Goal: Task Accomplishment & Management: Manage account settings

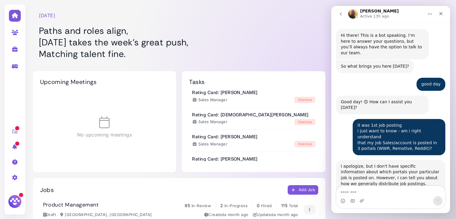
scroll to position [5724, 0]
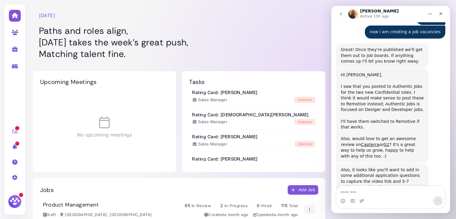
click at [19, 53] on link at bounding box center [15, 48] width 19 height 15
select select "**********"
select select "**"
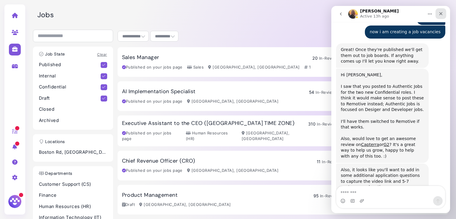
click at [439, 14] on icon "Close" at bounding box center [440, 13] width 5 height 5
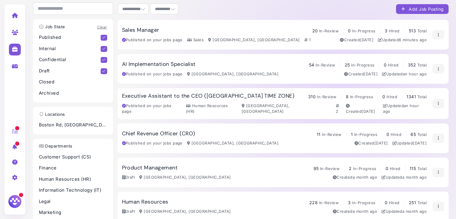
scroll to position [5724, 0]
click at [184, 29] on div "Sales Manager 20 In-Review 0 In-Progress 3 Hired 513 Total" at bounding box center [274, 30] width 305 height 7
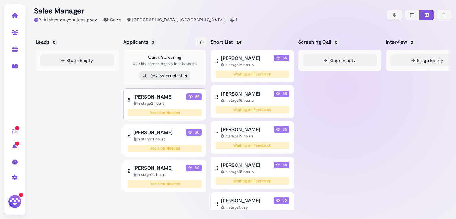
click at [149, 97] on span "[PERSON_NAME]" at bounding box center [152, 96] width 39 height 7
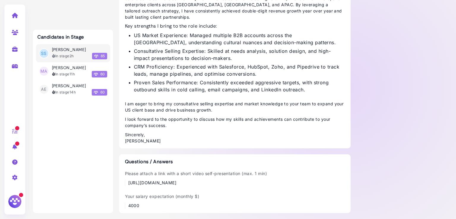
scroll to position [503, 0]
drag, startPoint x: 310, startPoint y: 183, endPoint x: 132, endPoint y: 181, distance: 177.5
click at [132, 181] on div "Please attach a link with a short video self-presentation (max. 1 min) [URL][DO…" at bounding box center [235, 177] width 220 height 15
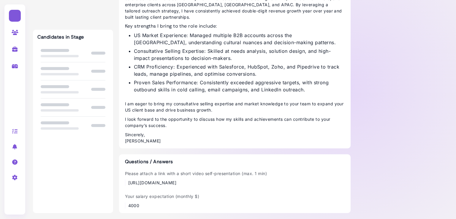
scroll to position [503, 0]
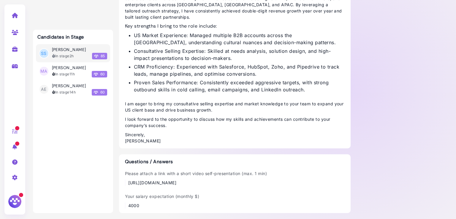
drag, startPoint x: 309, startPoint y: 184, endPoint x: 127, endPoint y: 181, distance: 182.5
click at [127, 181] on div "Please attach a link with a short video self-presentation (max. 1 min) [URL][DO…" at bounding box center [235, 177] width 220 height 15
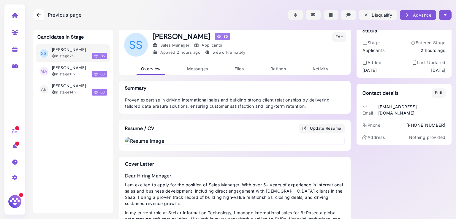
scroll to position [0, 0]
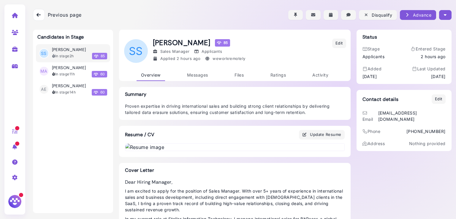
click at [445, 15] on button "button" at bounding box center [445, 15] width 12 height 10
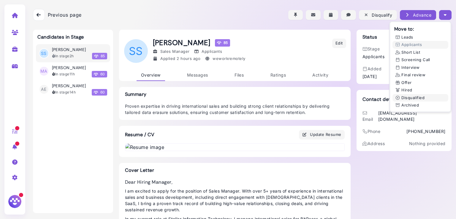
click at [408, 96] on button "Disqualified" at bounding box center [420, 98] width 56 height 8
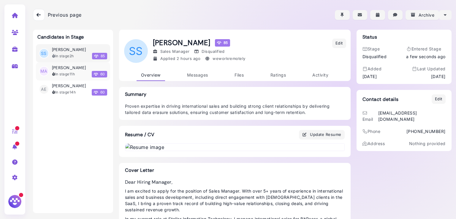
click at [66, 73] on div "In stage 11h" at bounding box center [63, 74] width 23 height 5
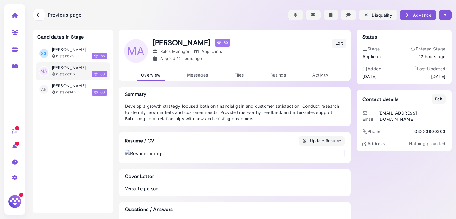
click at [443, 11] on button "button" at bounding box center [445, 15] width 12 height 10
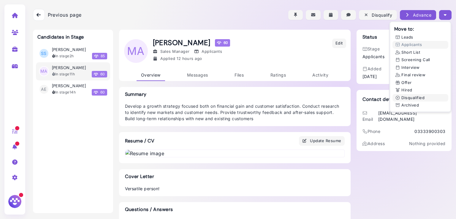
click at [407, 97] on button "Disqualified" at bounding box center [420, 98] width 56 height 8
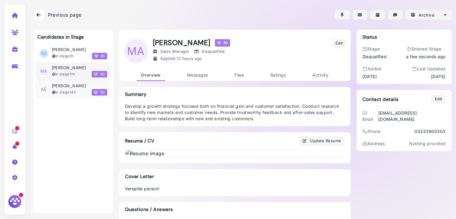
click at [61, 89] on div "In stage 14h 60" at bounding box center [79, 92] width 55 height 7
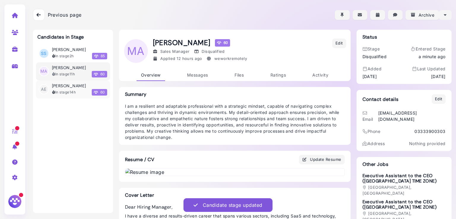
click at [61, 81] on li "AE [PERSON_NAME] In stage 14h 60" at bounding box center [73, 89] width 74 height 18
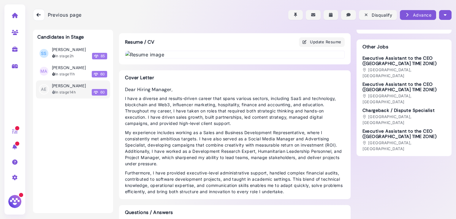
scroll to position [117, 0]
drag, startPoint x: 209, startPoint y: 104, endPoint x: 353, endPoint y: 154, distance: 151.8
click at [353, 154] on div "Candidates in Stage SS [PERSON_NAME] In stage 2h 85 MA [PERSON_NAME] In stage 1…" at bounding box center [242, 91] width 418 height 358
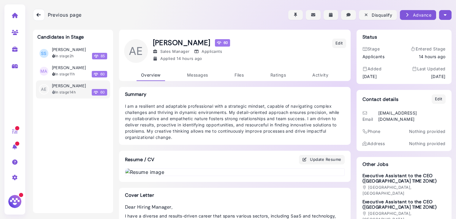
click at [445, 10] on button "button" at bounding box center [445, 15] width 12 height 10
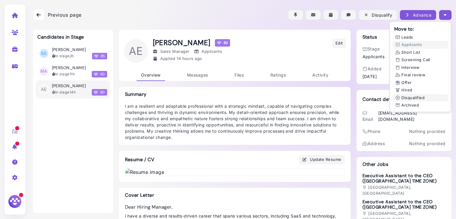
click at [413, 97] on button "Disqualified" at bounding box center [420, 98] width 56 height 8
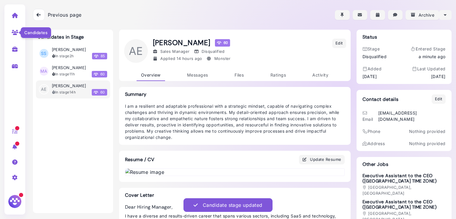
click at [17, 35] on icon at bounding box center [15, 32] width 7 height 5
select select "**********"
select select "**"
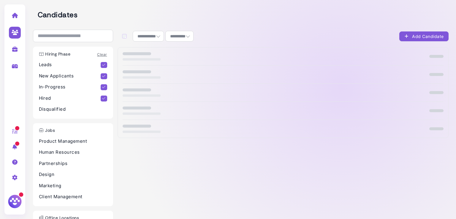
click at [11, 201] on img at bounding box center [14, 201] width 15 height 15
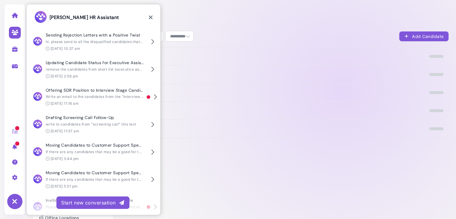
scroll to position [27, 0]
click at [15, 178] on icon at bounding box center [15, 177] width 7 height 5
click at [337, 113] on div at bounding box center [283, 107] width 321 height 13
